Goal: Find specific page/section: Find specific page/section

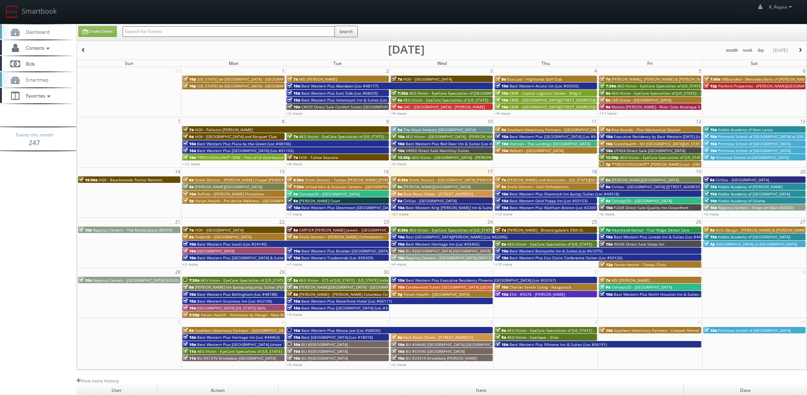
click at [192, 34] on input "text" at bounding box center [229, 31] width 212 height 11
type input "maison"
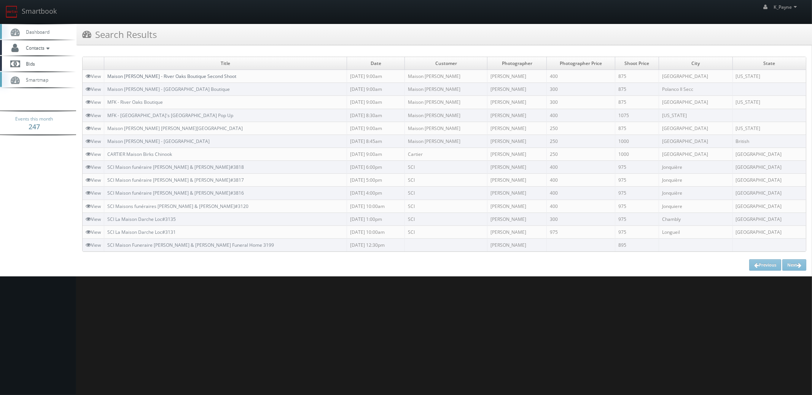
click at [220, 77] on link "Maison [PERSON_NAME] - River Oaks Boutique Second Shoot" at bounding box center [171, 76] width 129 height 6
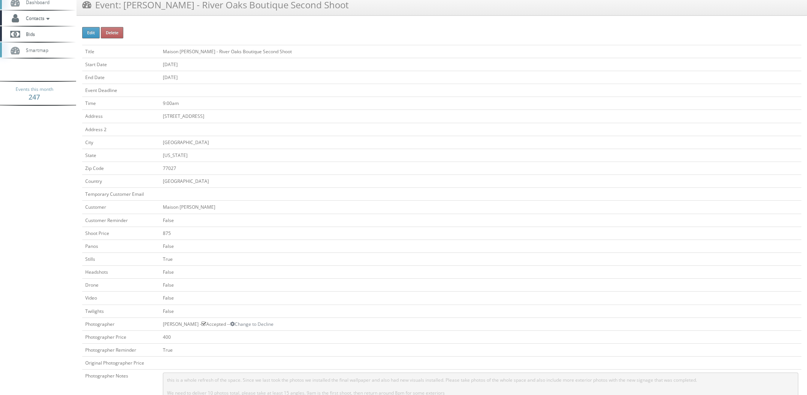
scroll to position [190, 0]
